Goal: Find specific page/section: Find specific page/section

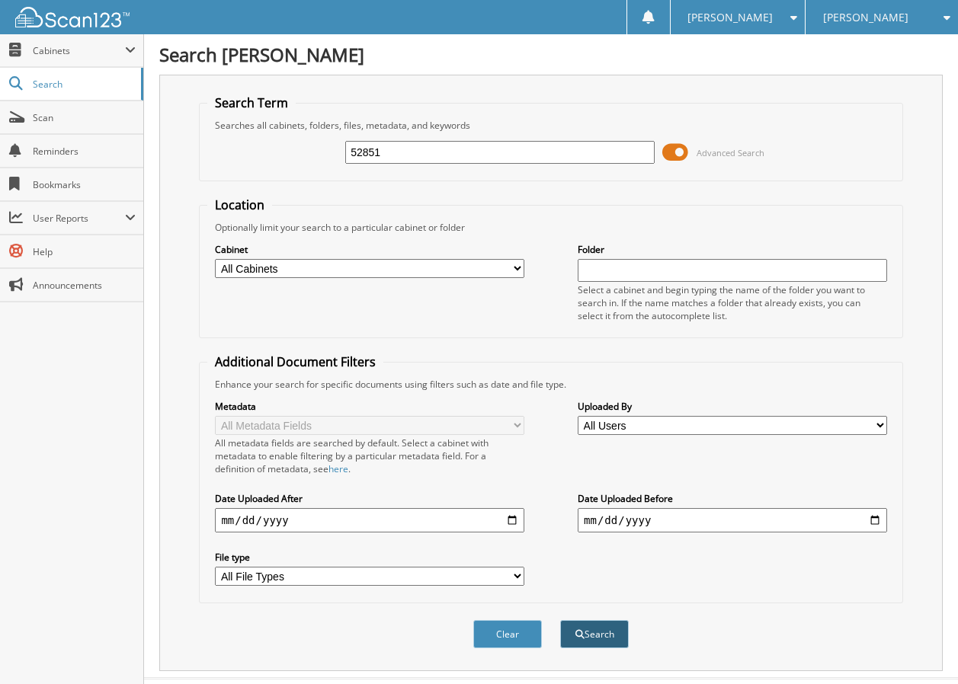
type input "52851"
click at [590, 633] on button "Search" at bounding box center [594, 634] width 69 height 28
drag, startPoint x: 490, startPoint y: 635, endPoint x: 496, endPoint y: 615, distance: 20.7
click at [495, 627] on button "Clear" at bounding box center [507, 634] width 69 height 28
type input "52851"
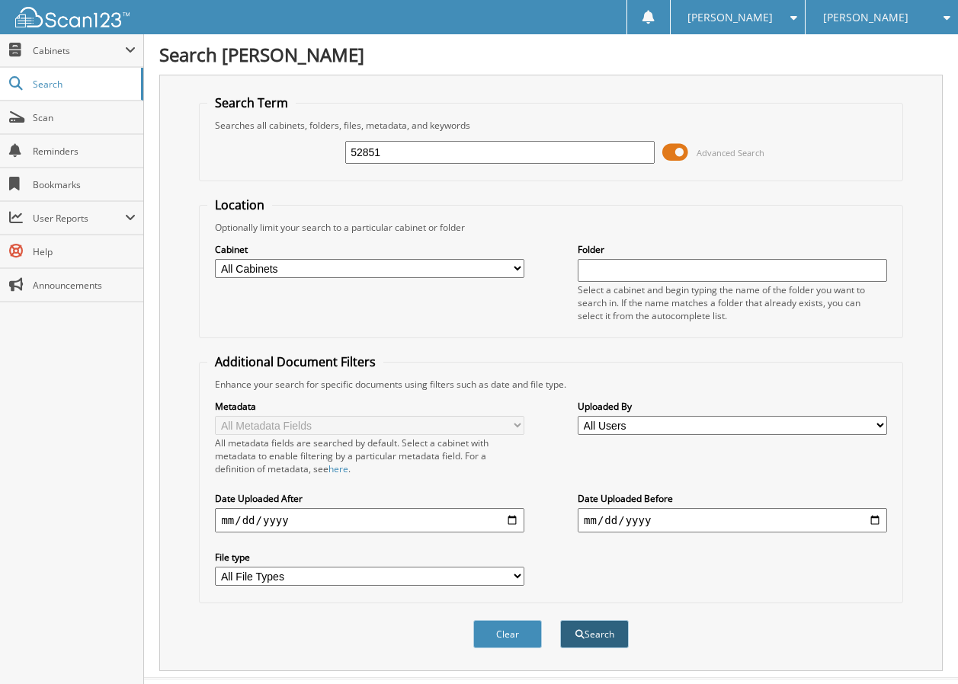
click at [579, 637] on span "submit" at bounding box center [579, 634] width 9 height 9
